Goal: Navigation & Orientation: Find specific page/section

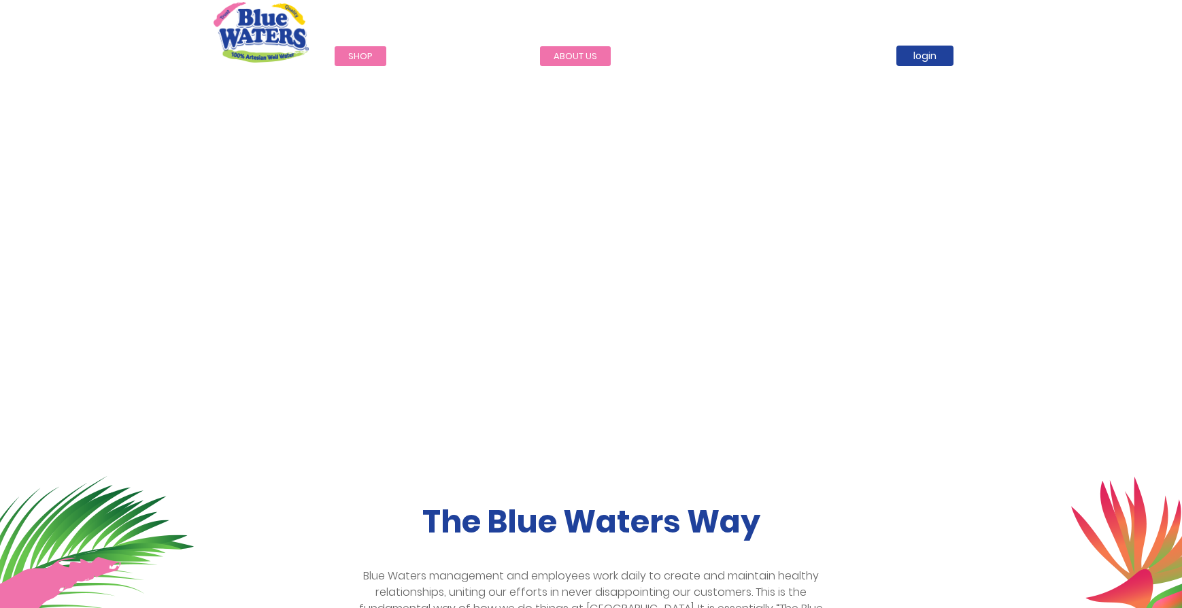
click at [573, 59] on link "about us" at bounding box center [575, 56] width 71 height 20
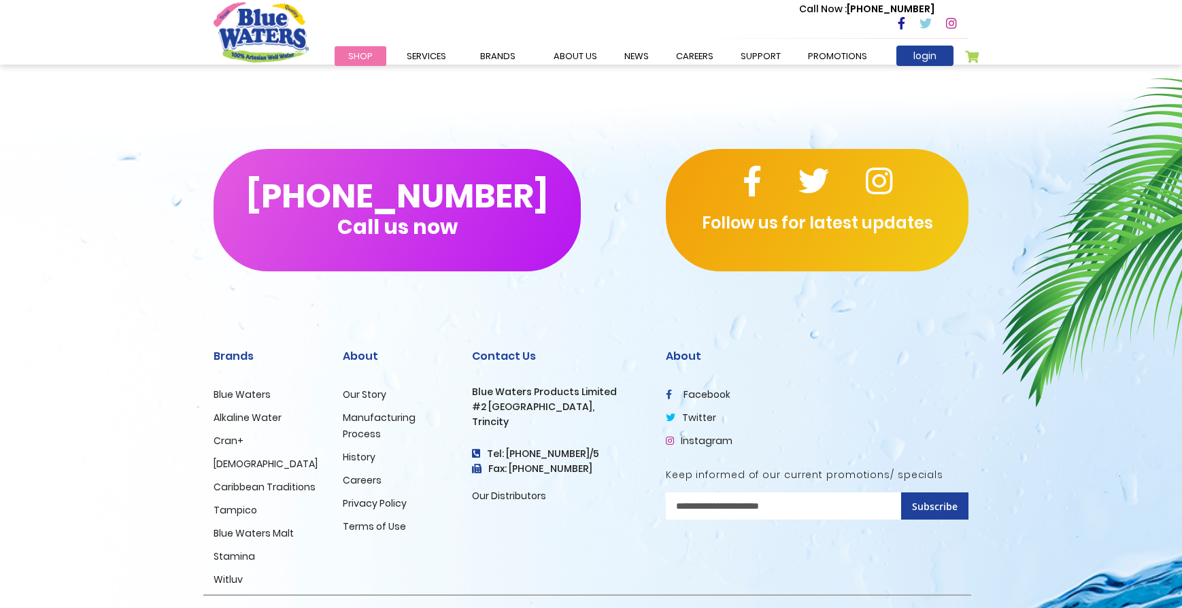
scroll to position [3231, 0]
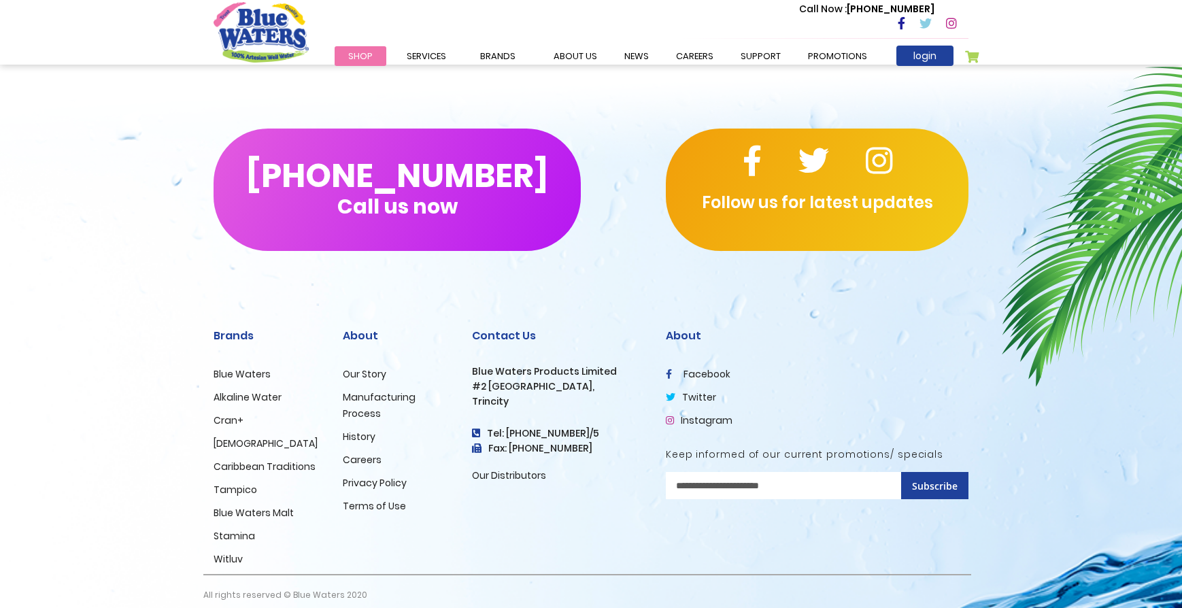
click at [362, 453] on link "Careers" at bounding box center [362, 460] width 39 height 14
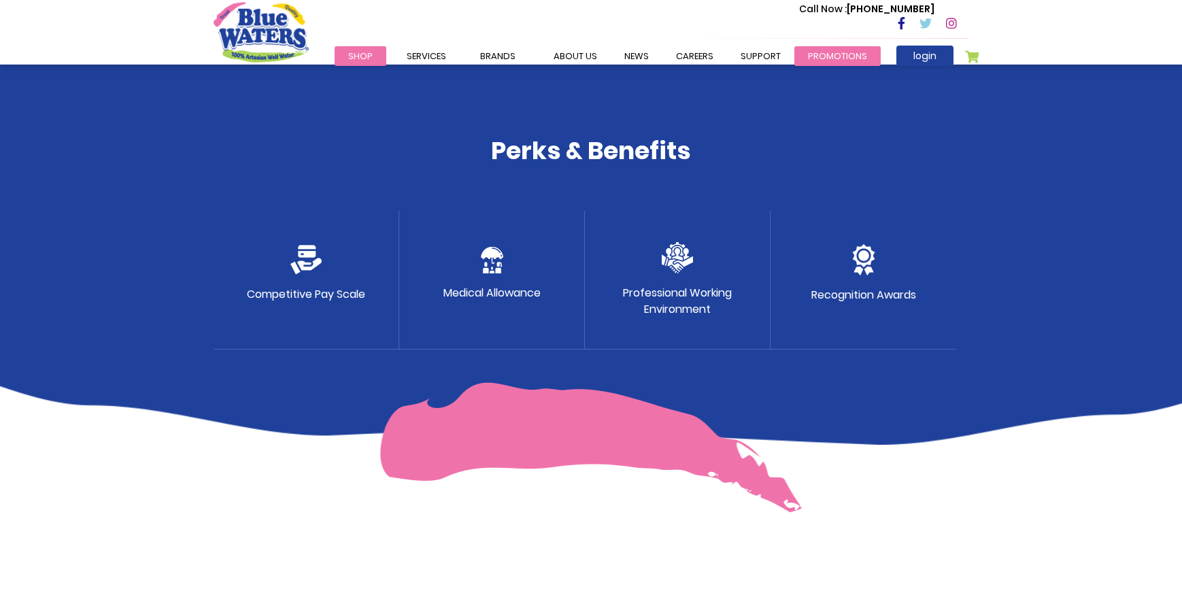
scroll to position [651, 0]
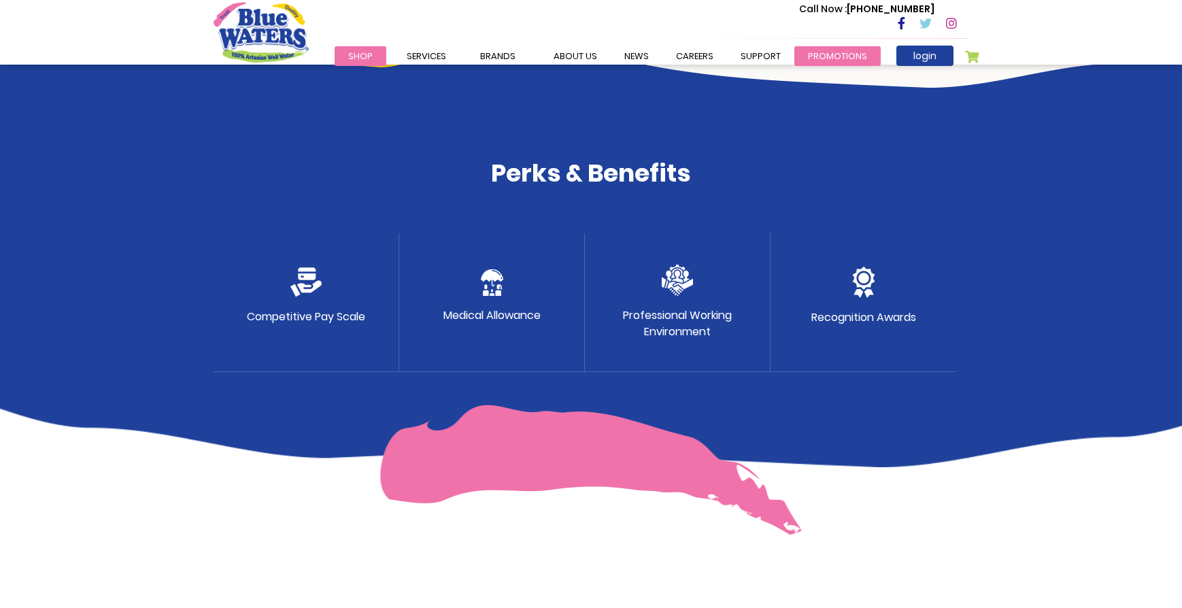
click at [838, 58] on link "Promotions" at bounding box center [838, 56] width 86 height 20
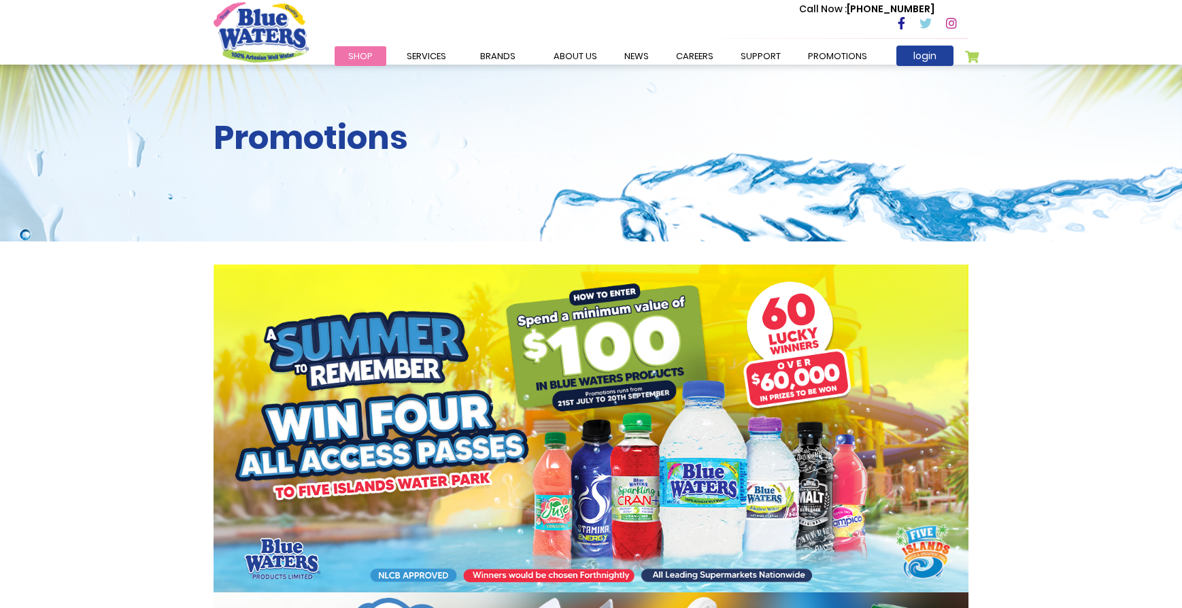
scroll to position [208, 0]
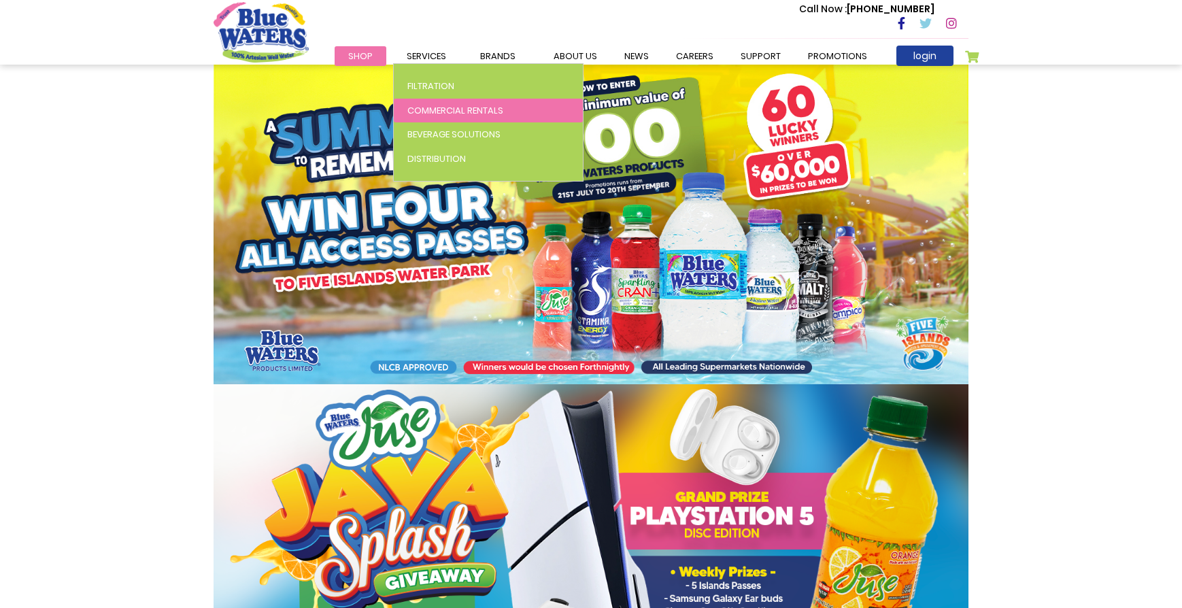
click at [440, 107] on span "Commercial Rentals" at bounding box center [455, 110] width 96 height 13
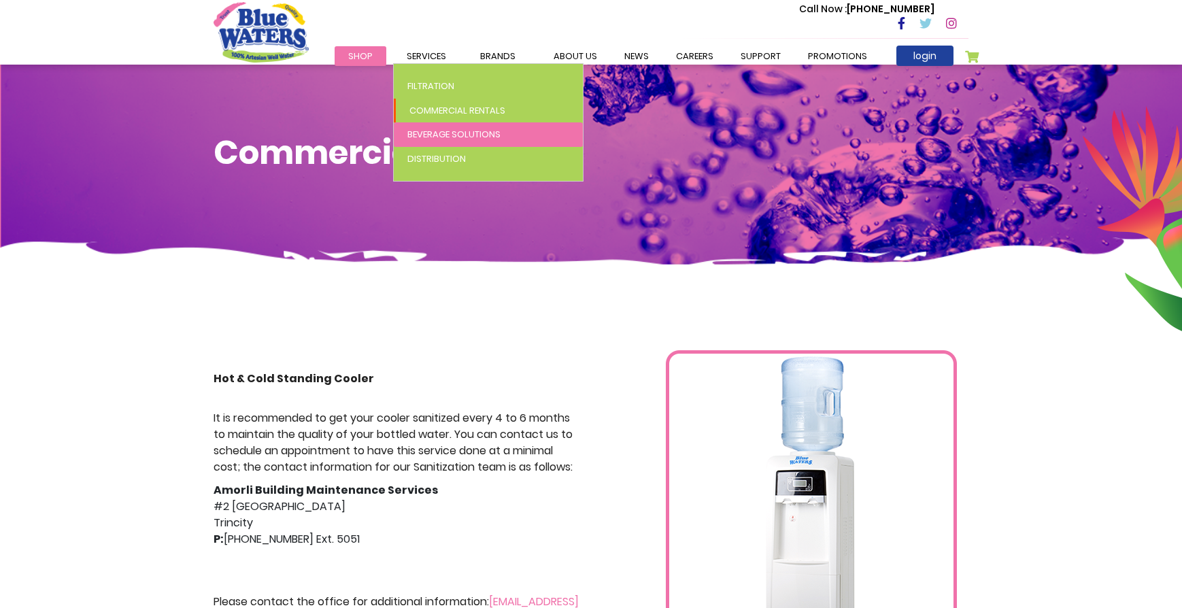
click at [442, 135] on span "Beverage Solutions" at bounding box center [453, 134] width 93 height 13
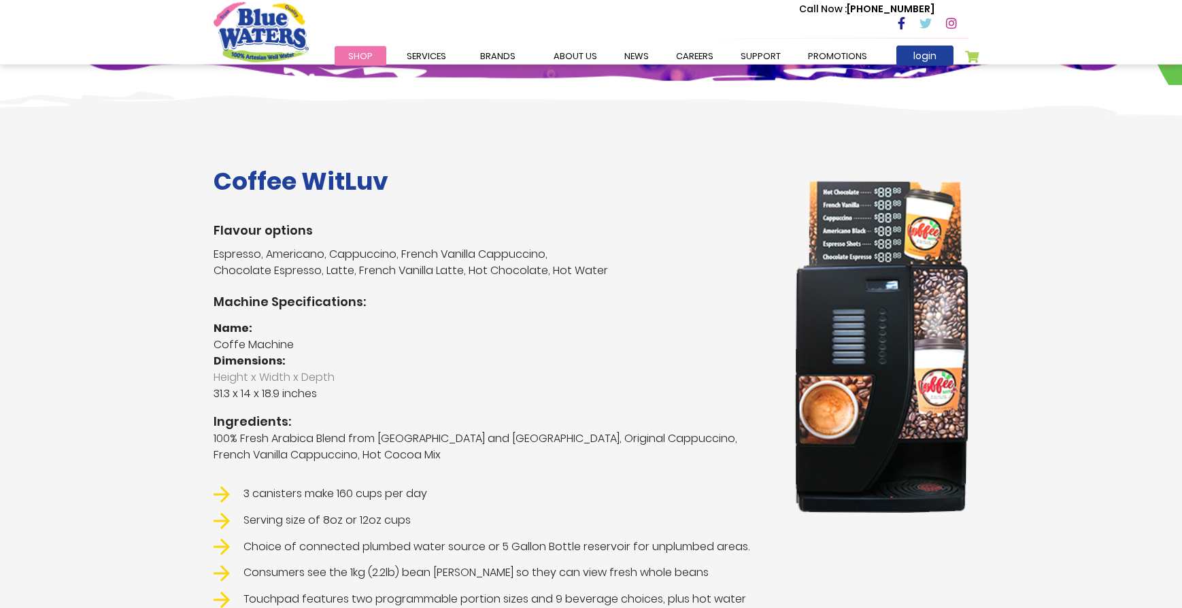
scroll to position [208, 0]
